Goal: Find specific page/section: Find specific page/section

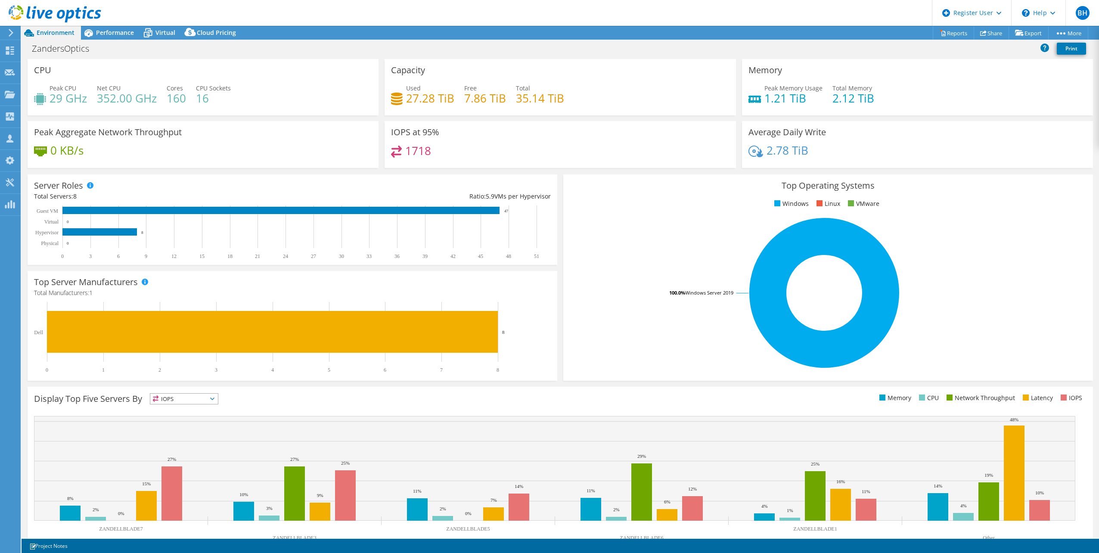
select select "USEast"
select select "USD"
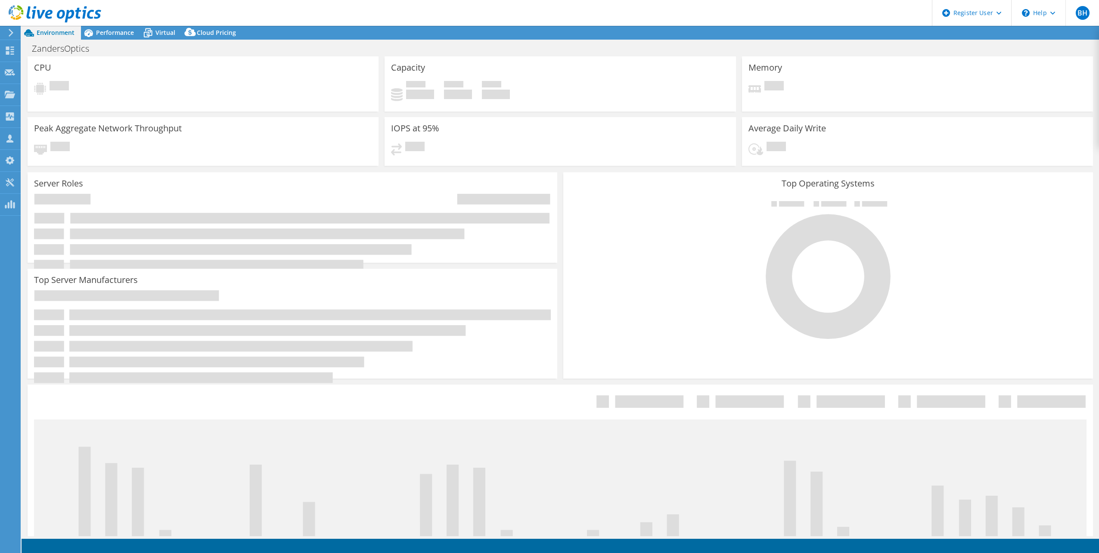
select select "USEast"
select select "USD"
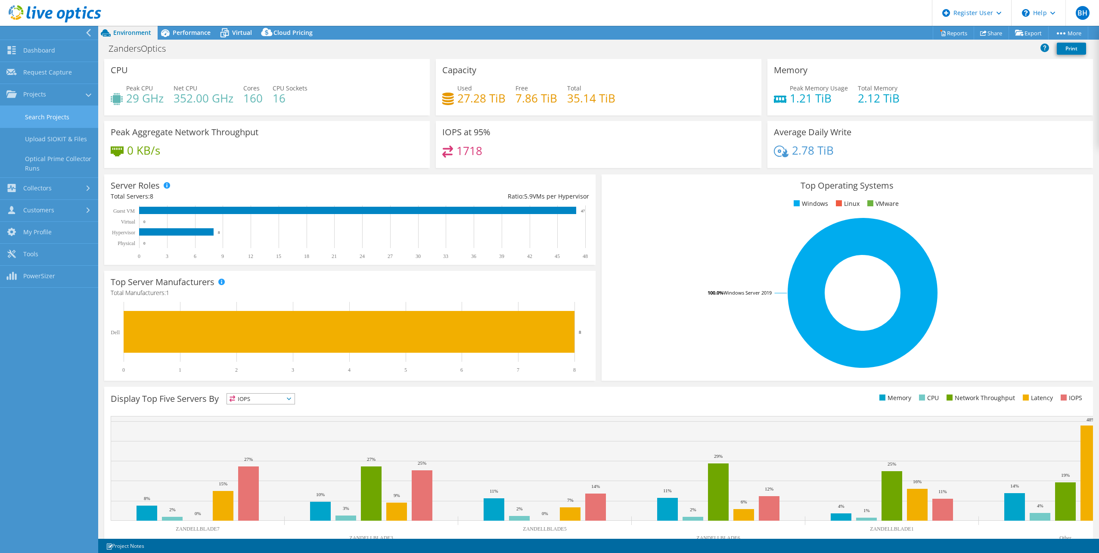
click at [58, 114] on link "Search Projects" at bounding box center [49, 117] width 98 height 22
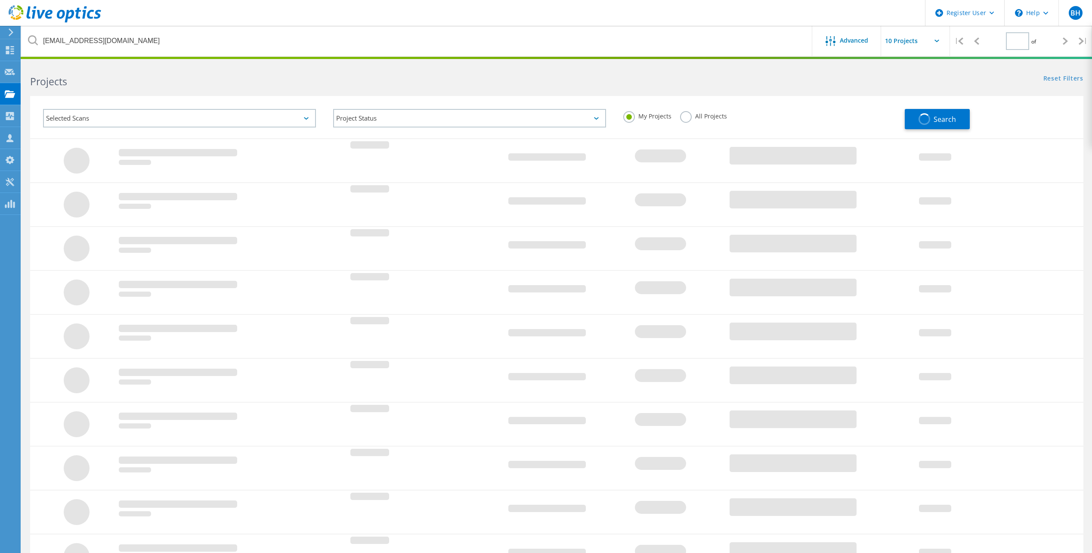
type input "1"
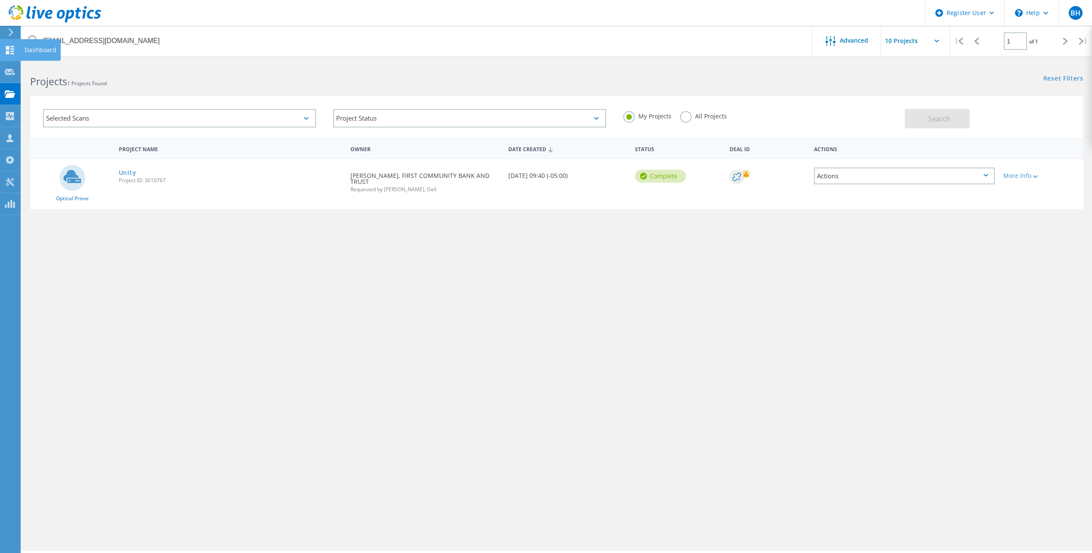
click at [12, 53] on use at bounding box center [10, 50] width 8 height 8
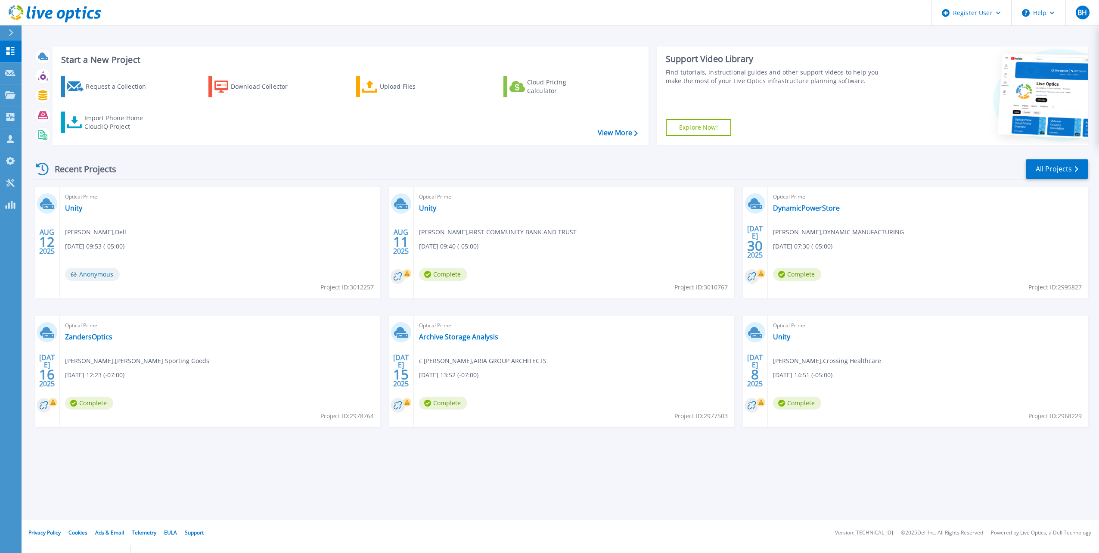
click at [257, 167] on div "Recent Projects All Projects" at bounding box center [560, 169] width 1055 height 22
